Goal: Obtain resource: Obtain resource

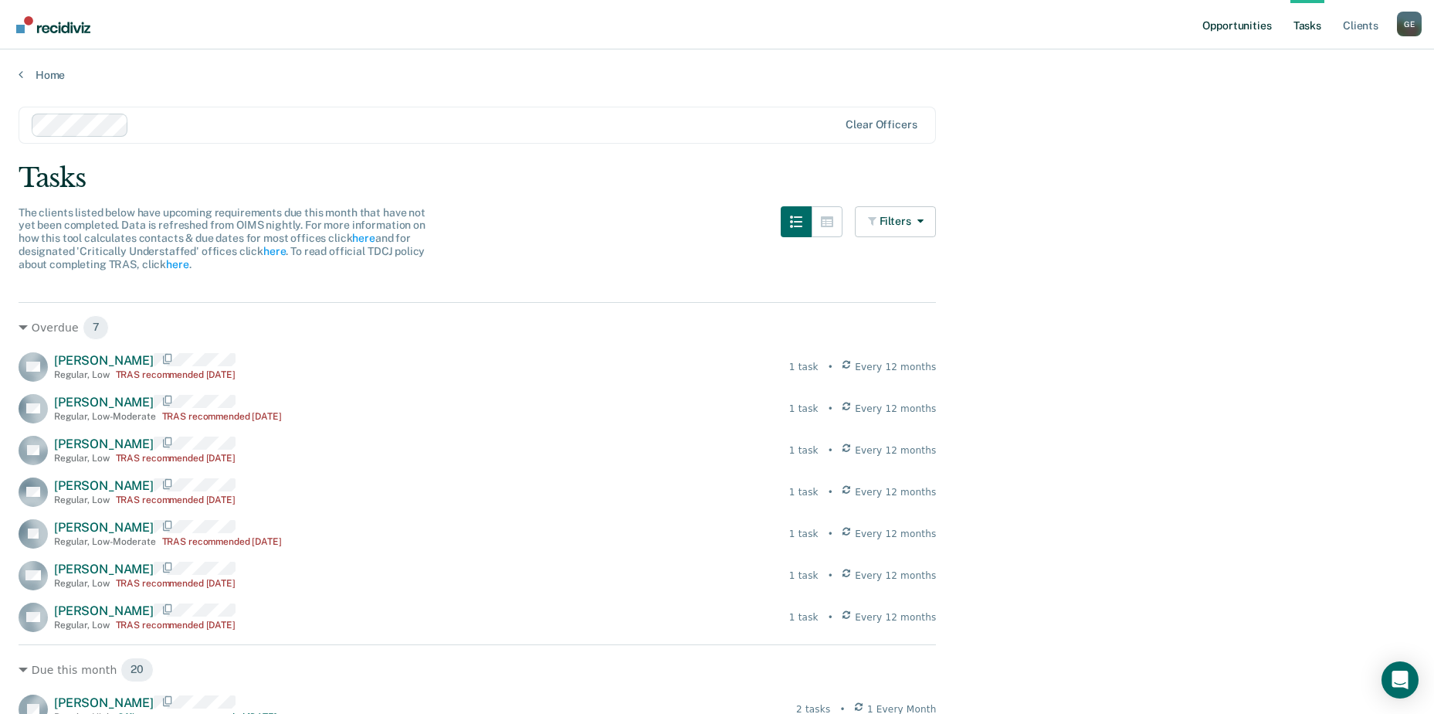
click at [1231, 26] on link "Opportunities" at bounding box center [1237, 24] width 75 height 49
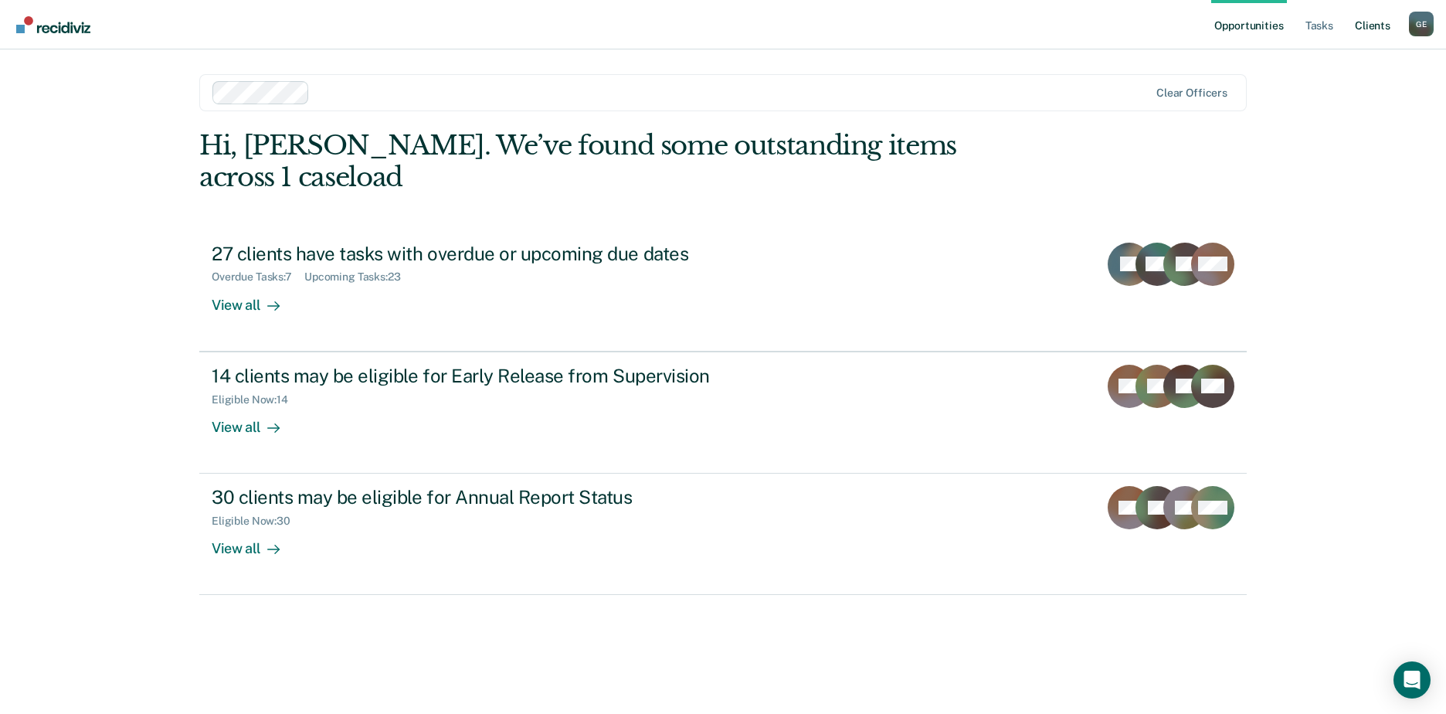
click at [1370, 25] on link "Client s" at bounding box center [1373, 24] width 42 height 49
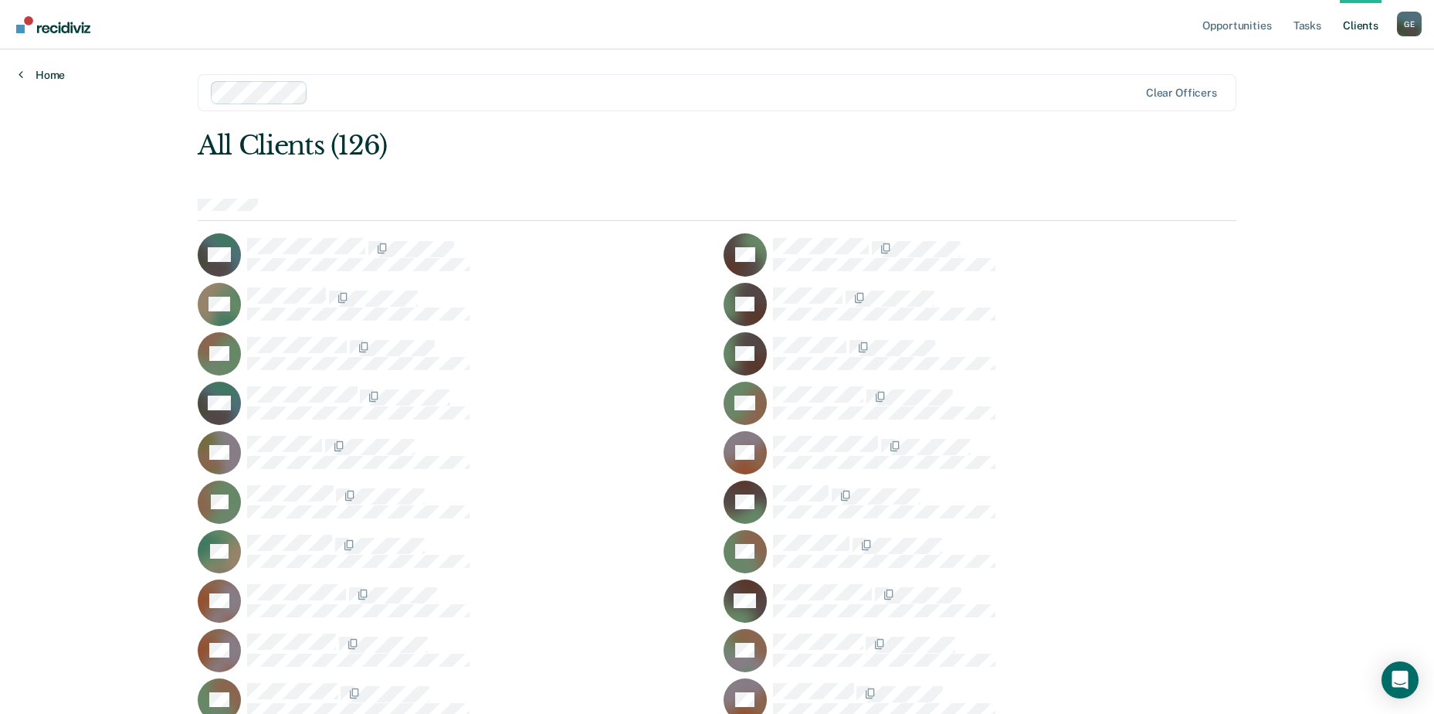
click at [56, 72] on link "Home" at bounding box center [42, 75] width 46 height 14
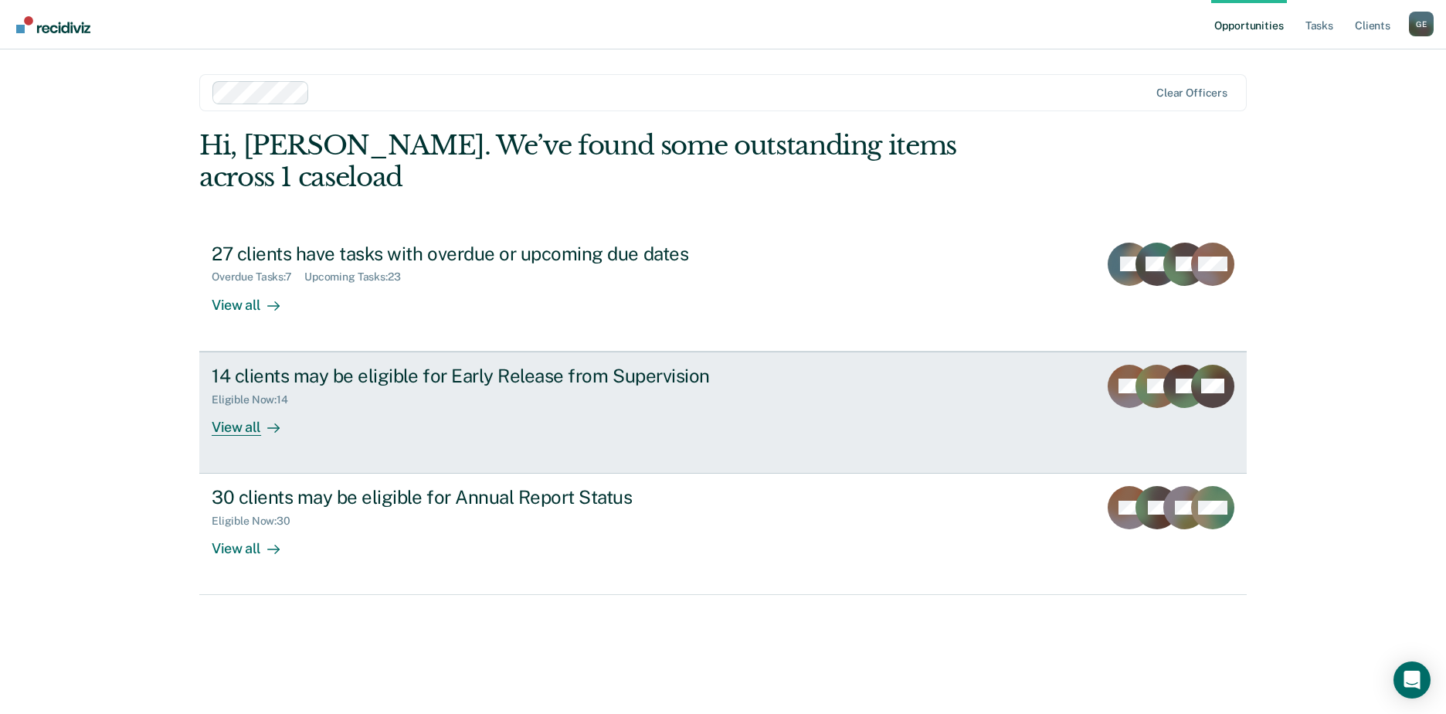
click at [293, 365] on div "14 clients may be eligible for Early Release from Supervision" at bounding box center [483, 376] width 542 height 22
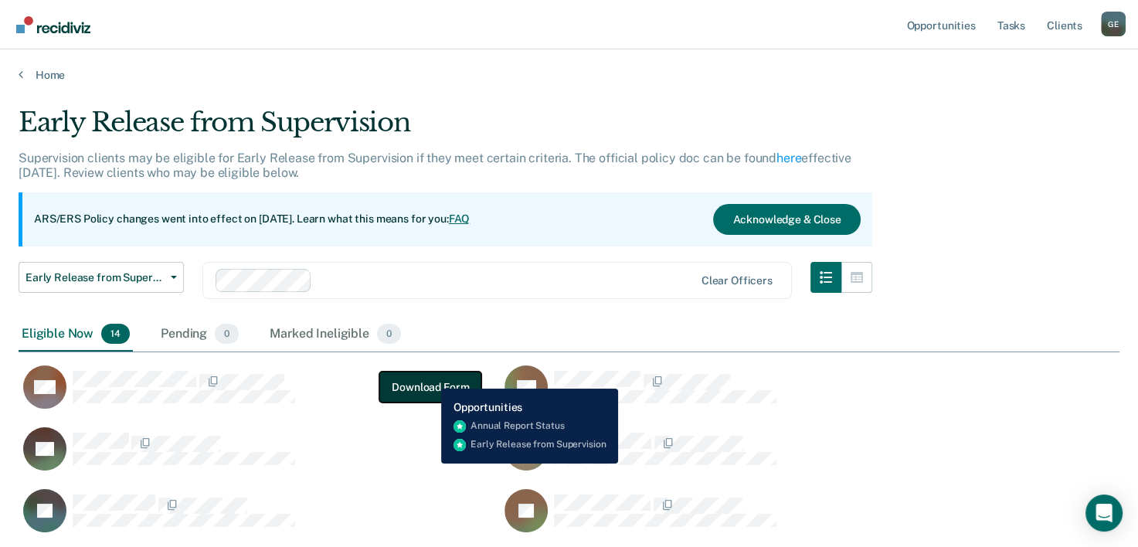
click at [430, 377] on button "Download Form" at bounding box center [430, 387] width 102 height 31
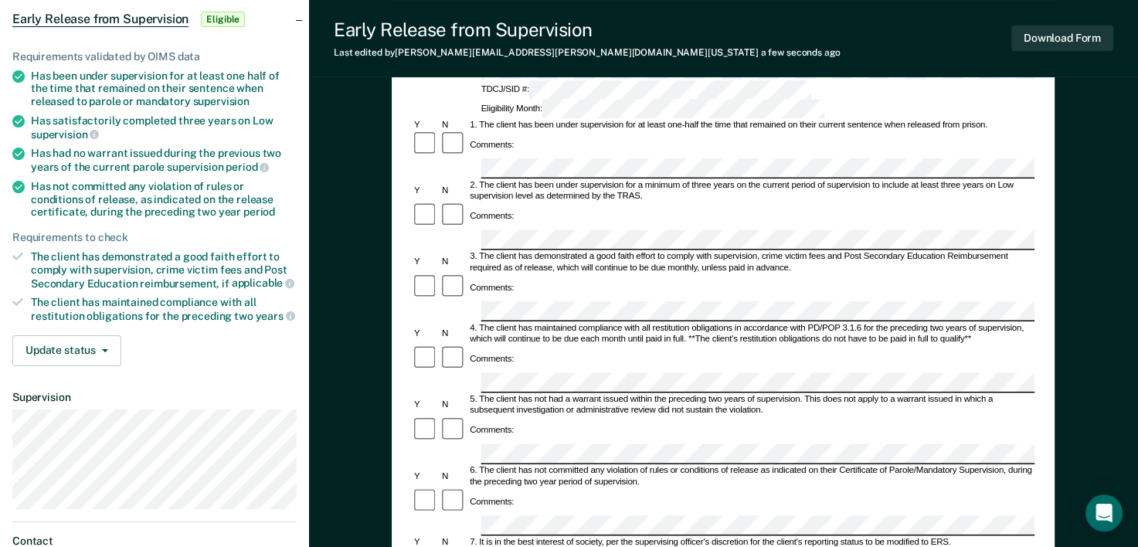
scroll to position [154, 0]
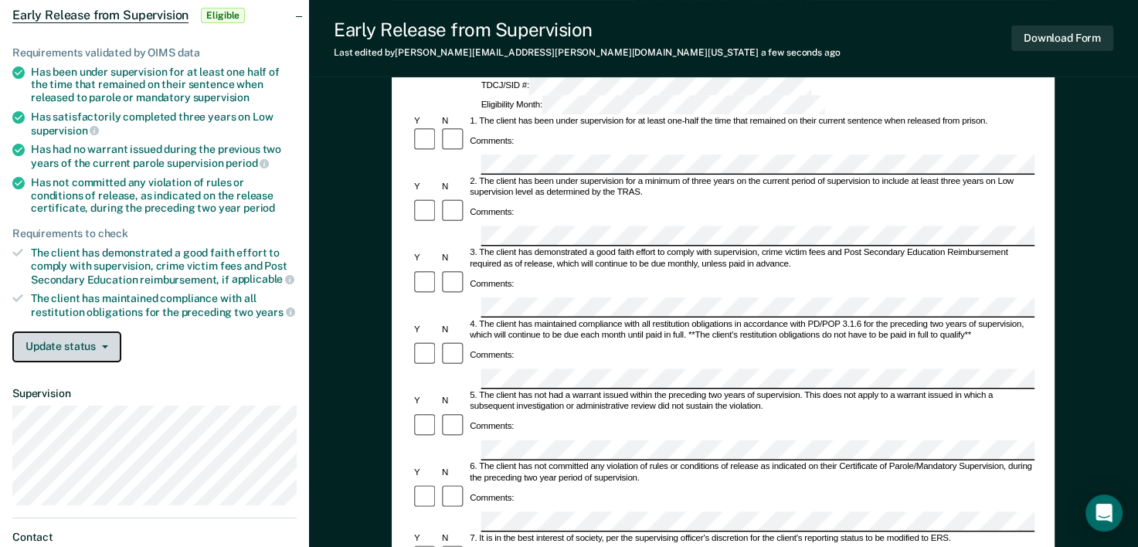
click at [101, 343] on button "Update status" at bounding box center [66, 346] width 109 height 31
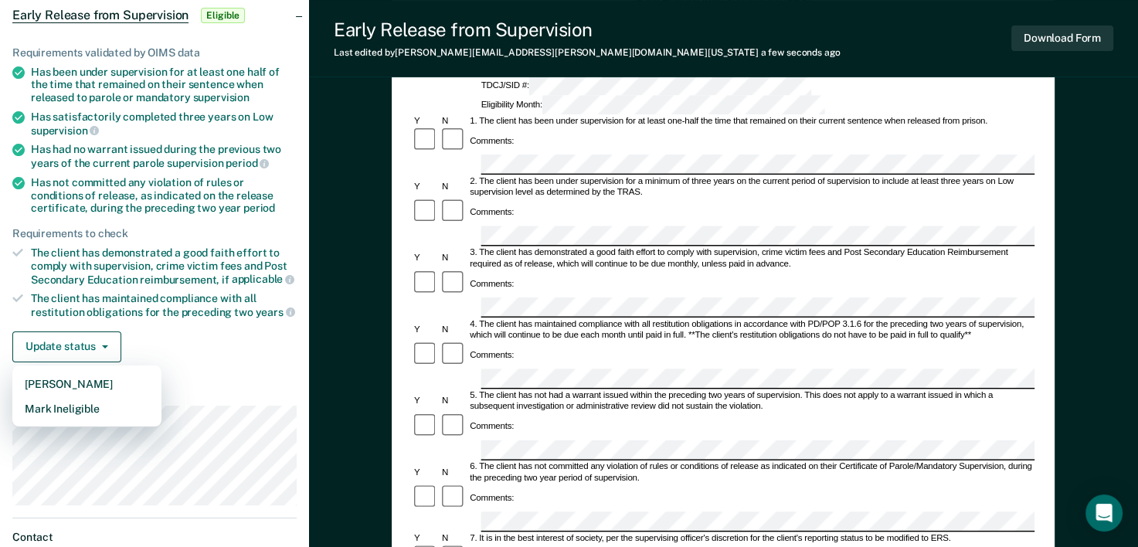
click at [161, 346] on div "Update status Mark Pending Mark Ineligible" at bounding box center [154, 346] width 284 height 31
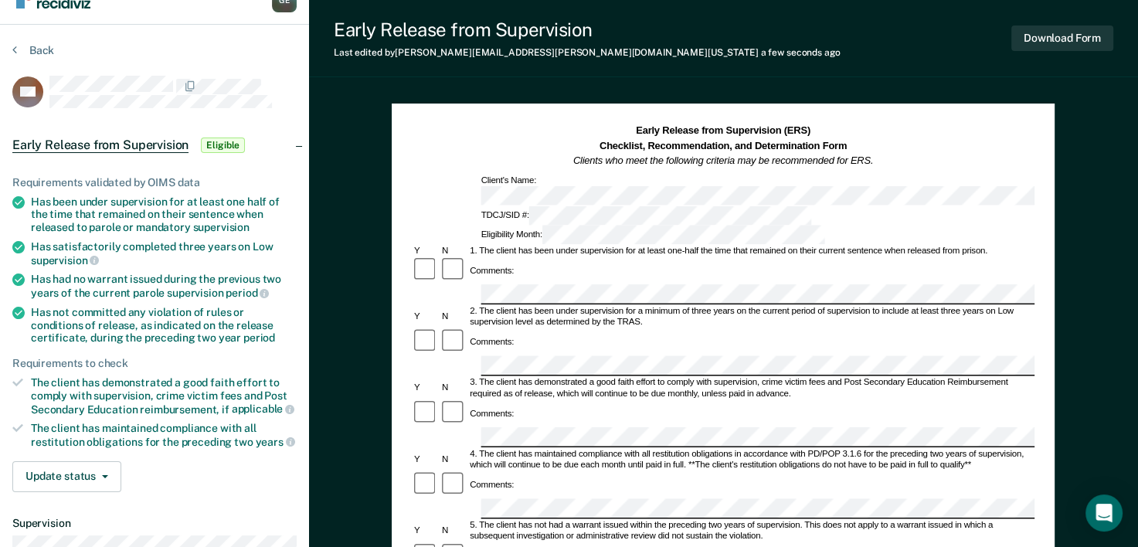
scroll to position [0, 0]
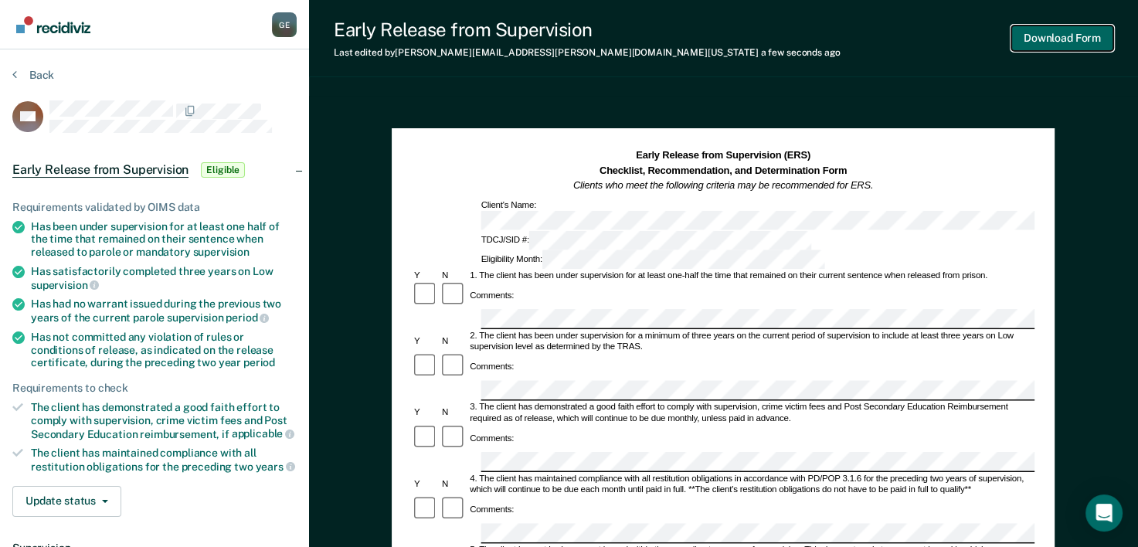
click at [1050, 39] on button "Download Form" at bounding box center [1062, 37] width 102 height 25
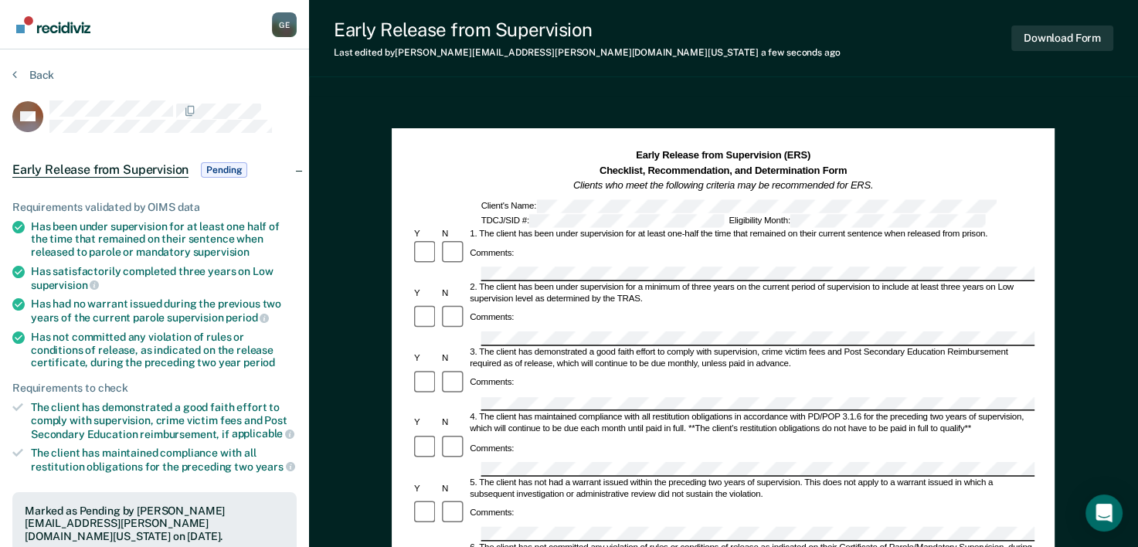
drag, startPoint x: 742, startPoint y: 90, endPoint x: 675, endPoint y: 106, distance: 69.1
click at [27, 70] on button "Back" at bounding box center [33, 75] width 42 height 14
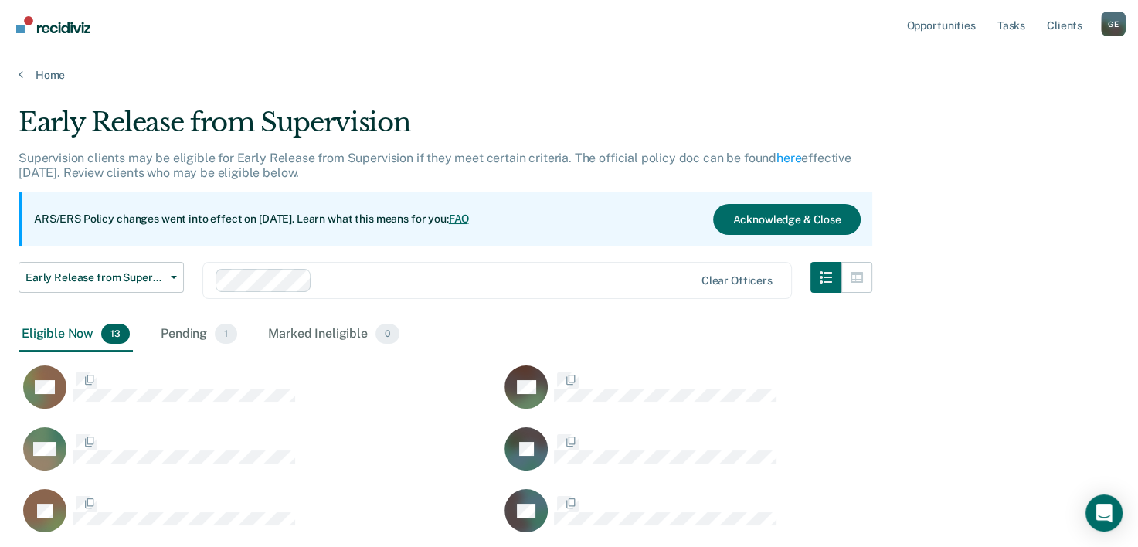
scroll to position [672, 1088]
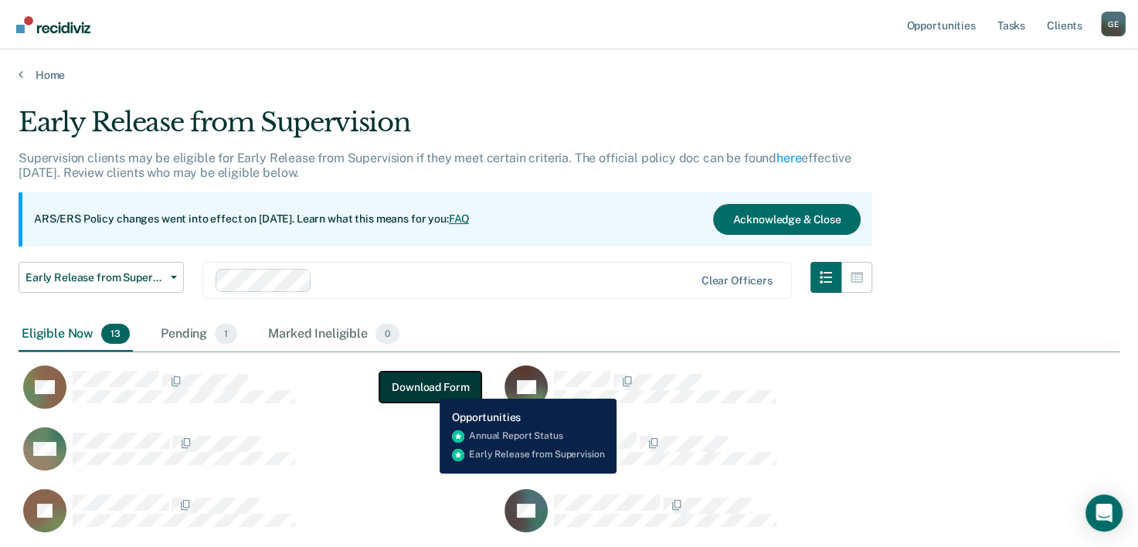
click at [428, 387] on button "Download Form" at bounding box center [430, 387] width 102 height 31
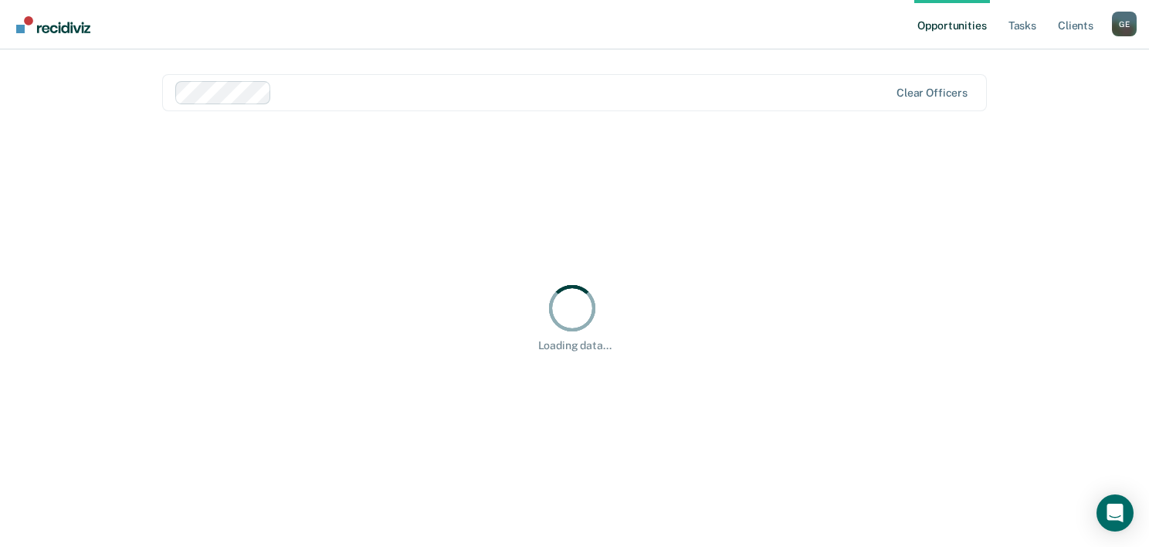
click at [957, 22] on link "Opportunities" at bounding box center [952, 24] width 75 height 49
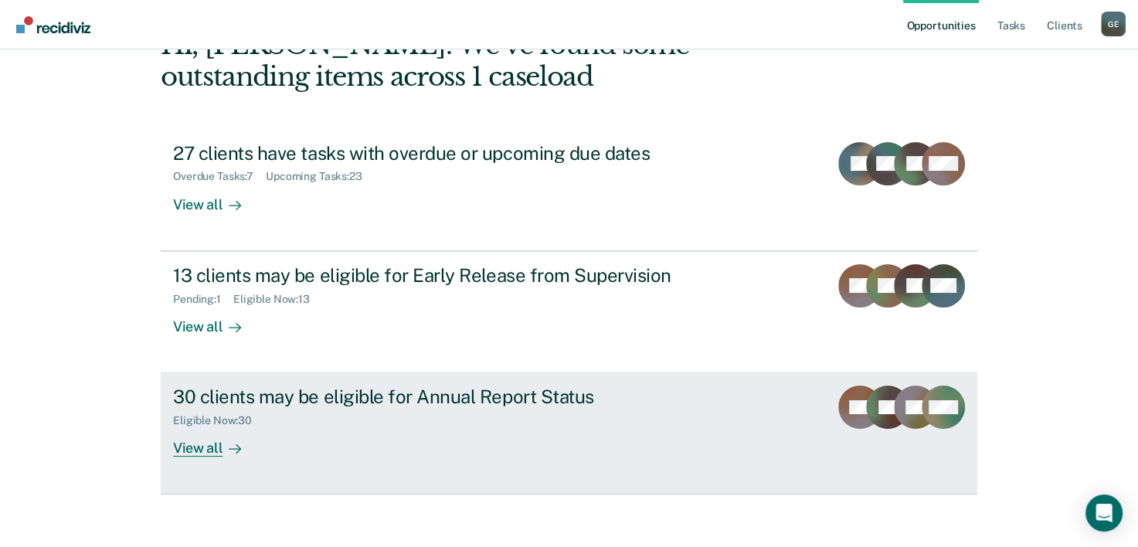
scroll to position [109, 0]
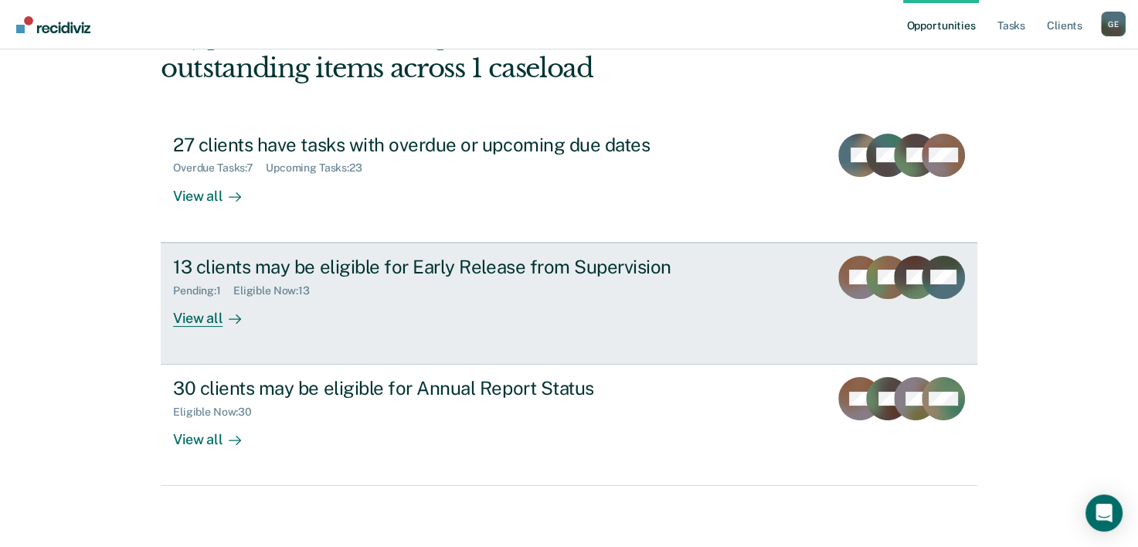
click at [334, 266] on div "13 clients may be eligible for Early Release from Supervision" at bounding box center [444, 267] width 542 height 22
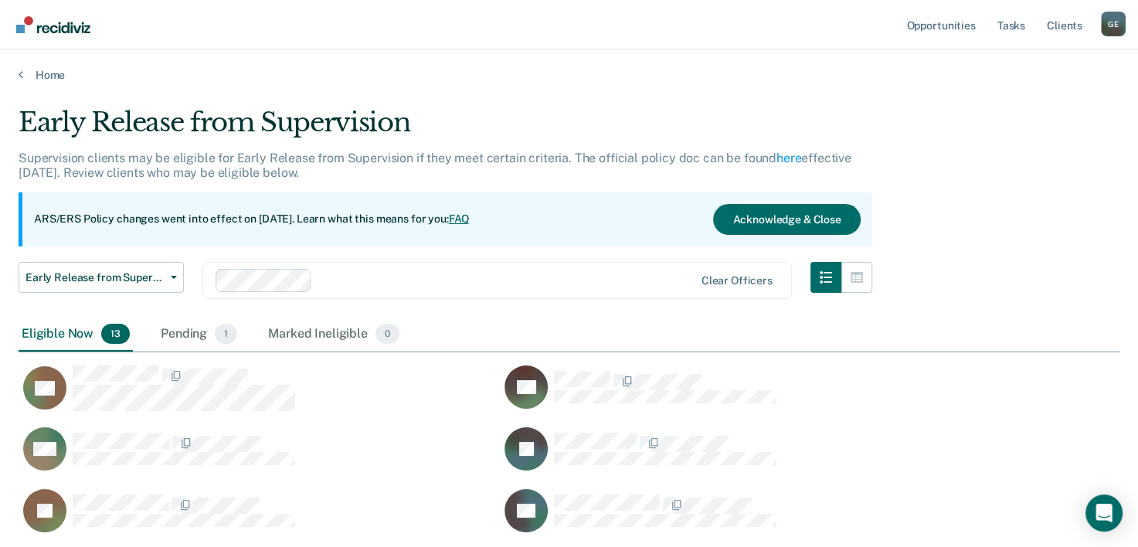
scroll to position [672, 1088]
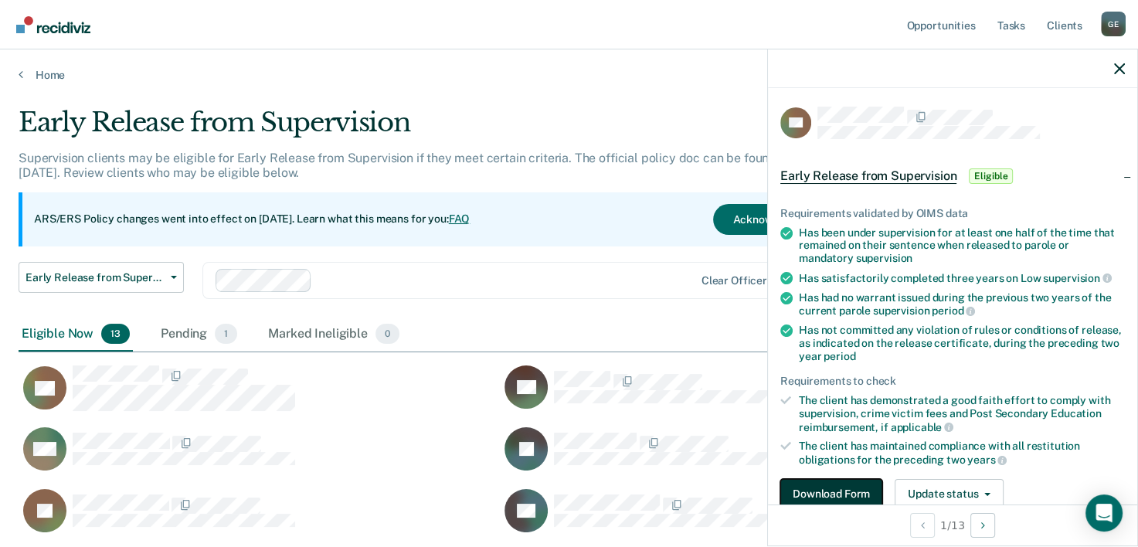
click at [861, 494] on button "Download Form" at bounding box center [831, 494] width 102 height 31
